Goal: Use online tool/utility: Use online tool/utility

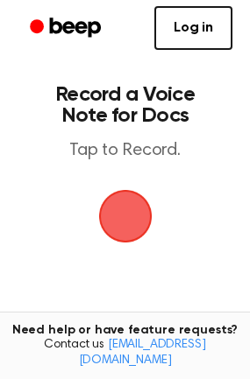
click at [124, 215] on span "button" at bounding box center [125, 216] width 49 height 49
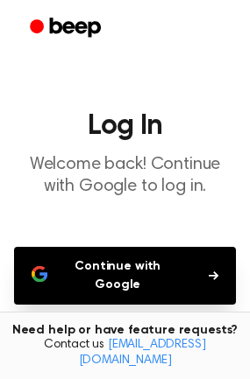
click at [137, 269] on button "Continue with Google" at bounding box center [125, 276] width 222 height 58
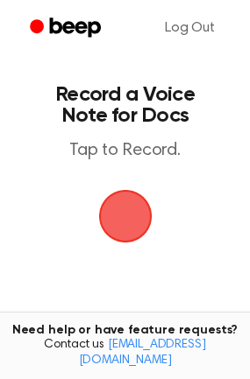
click at [117, 220] on span "button" at bounding box center [124, 216] width 53 height 53
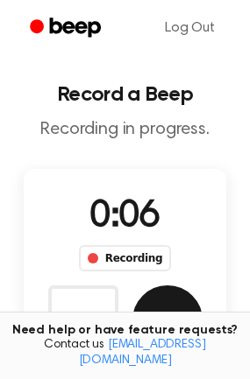
click at [186, 306] on button "Save" at bounding box center [167, 320] width 70 height 70
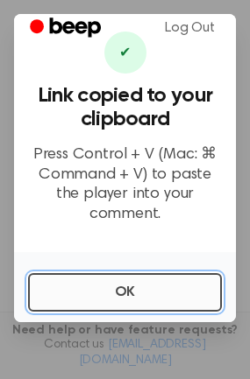
click at [152, 274] on button "OK" at bounding box center [125, 292] width 194 height 39
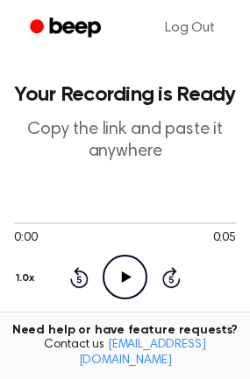
click at [130, 271] on icon "Play Audio" at bounding box center [124, 277] width 45 height 45
click at [121, 275] on icon at bounding box center [125, 276] width 8 height 11
